Goal: Find specific page/section: Find specific page/section

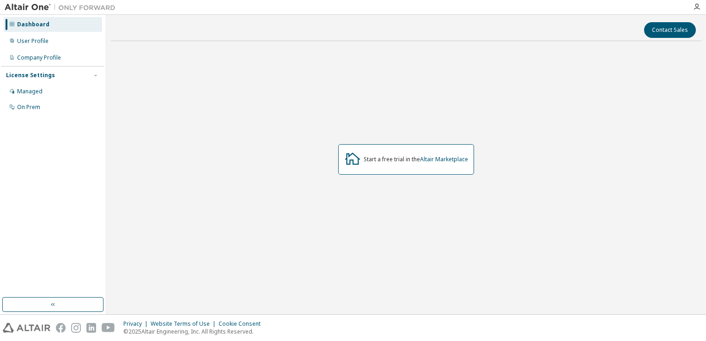
click at [94, 74] on icon "button" at bounding box center [96, 76] width 6 height 6
click at [95, 74] on icon "button" at bounding box center [96, 76] width 6 height 6
click at [31, 104] on div "On Prem" at bounding box center [28, 107] width 23 height 7
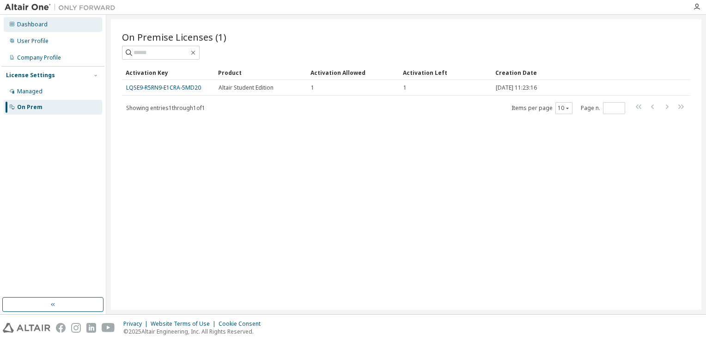
click at [39, 24] on div "Dashboard" at bounding box center [32, 24] width 31 height 7
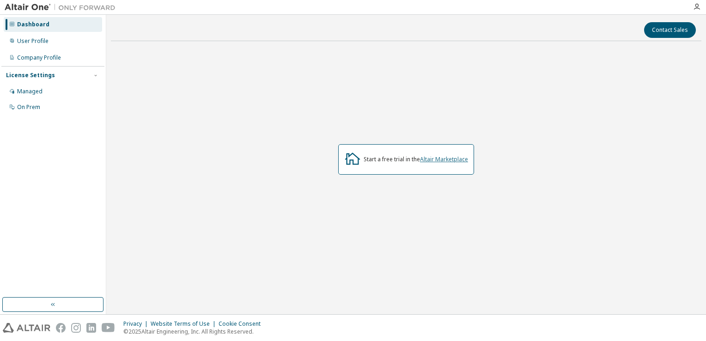
click at [433, 157] on link "Altair Marketplace" at bounding box center [444, 159] width 48 height 8
